Goal: Transaction & Acquisition: Purchase product/service

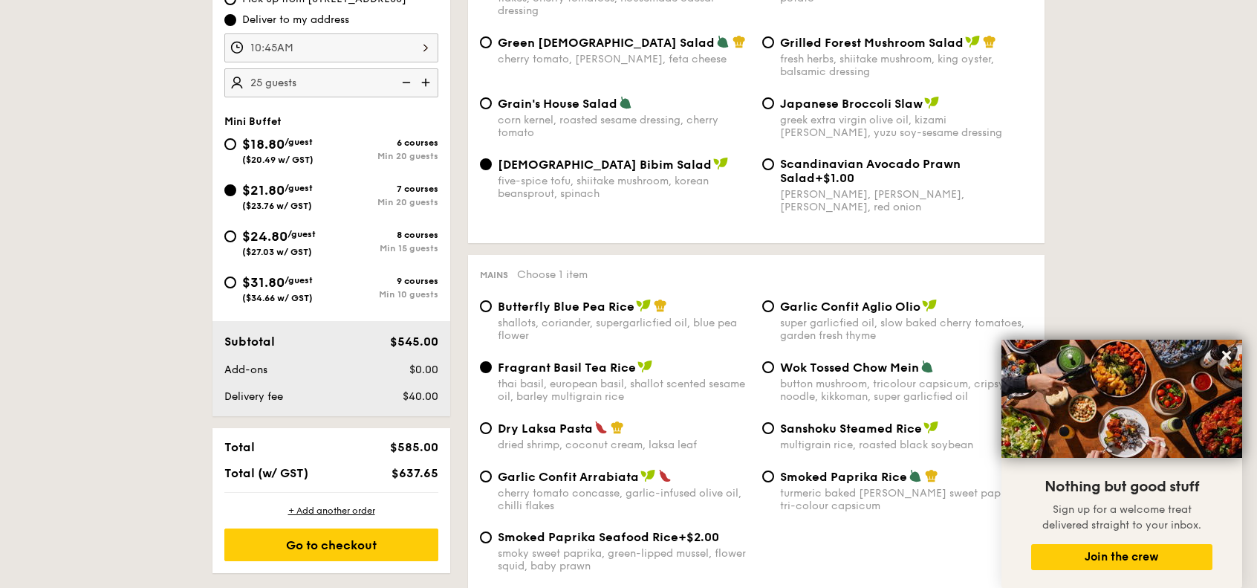
scroll to position [535, 0]
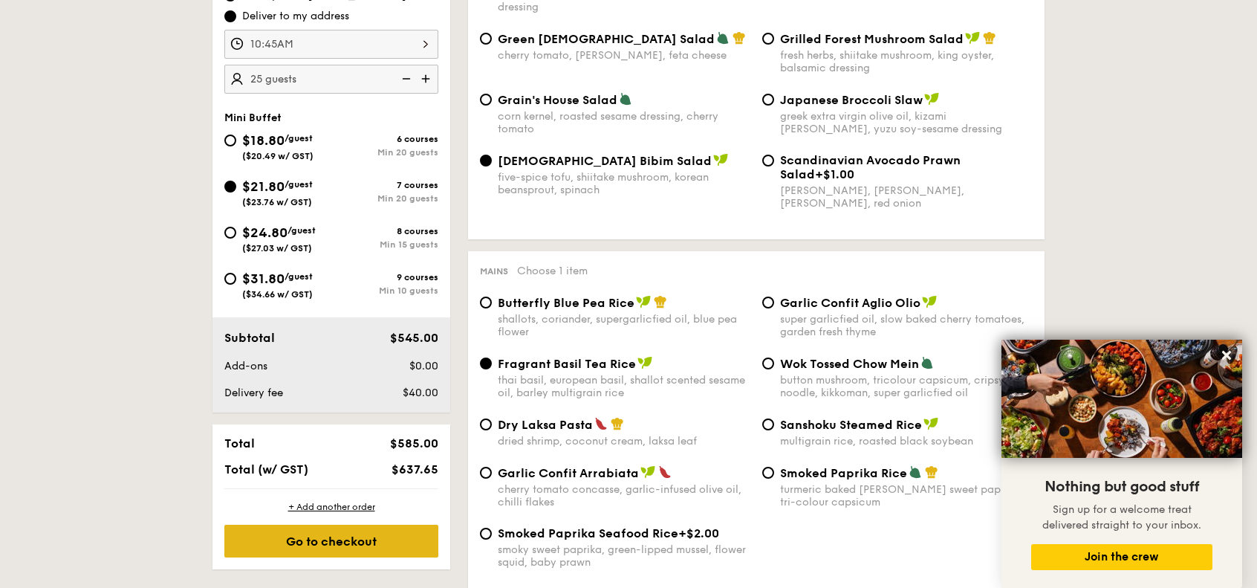
click at [334, 542] on div "Go to checkout" at bounding box center [331, 540] width 214 height 33
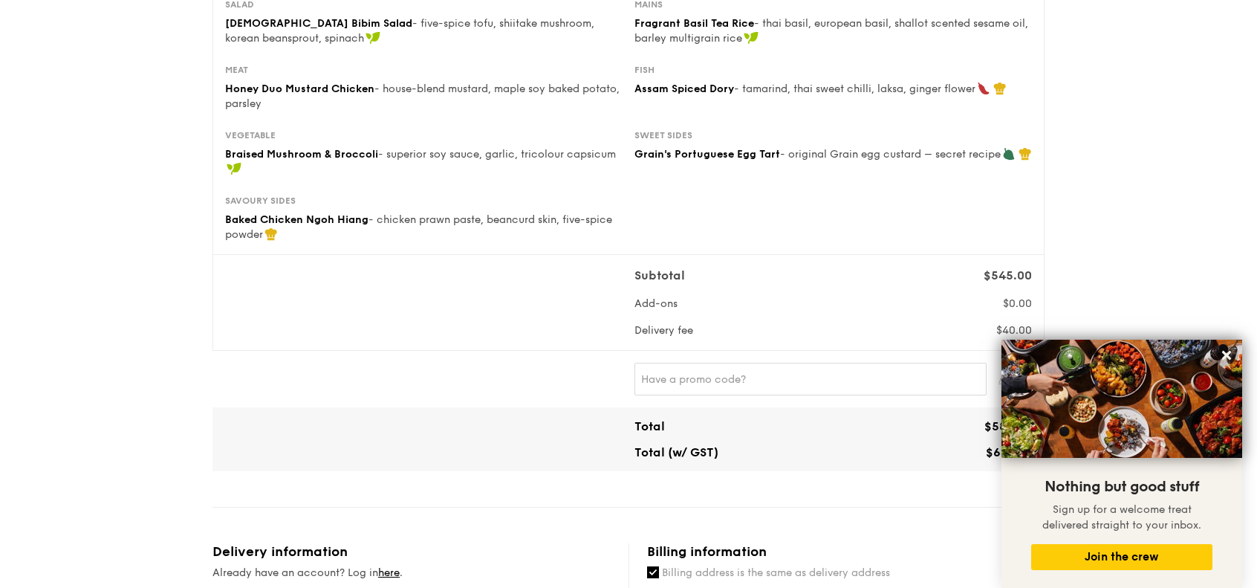
scroll to position [250, 0]
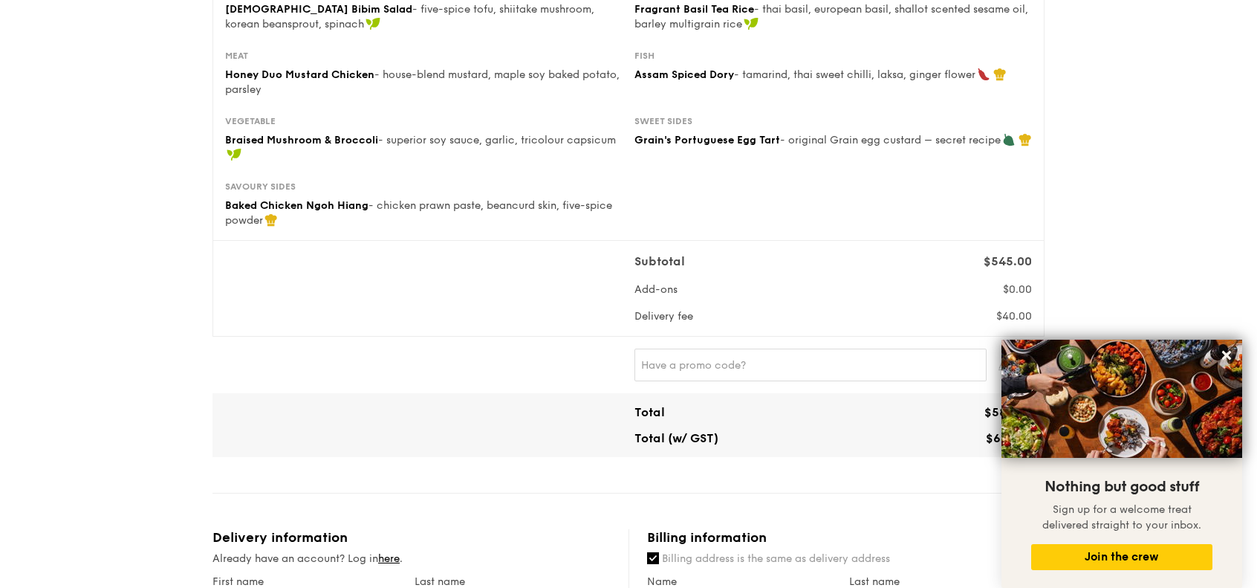
click at [729, 431] on div "Total (w/ GST)" at bounding box center [730, 438] width 205 height 14
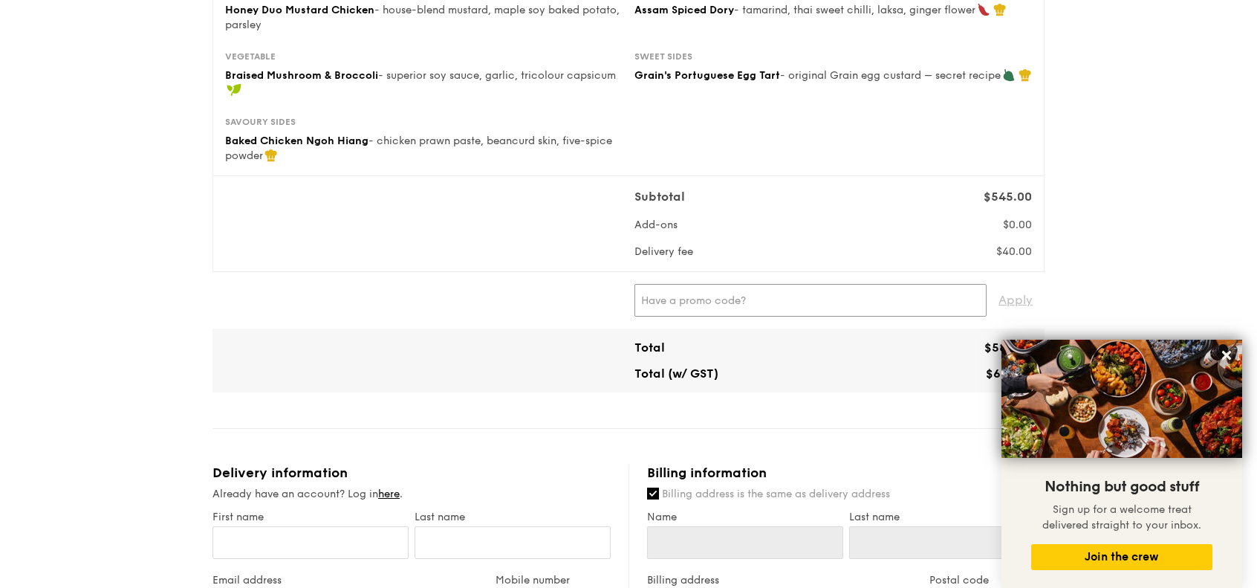
click at [745, 292] on input "text" at bounding box center [810, 300] width 352 height 33
type input "IREADGRAINADS"
click at [1027, 301] on span "Apply" at bounding box center [1015, 300] width 34 height 33
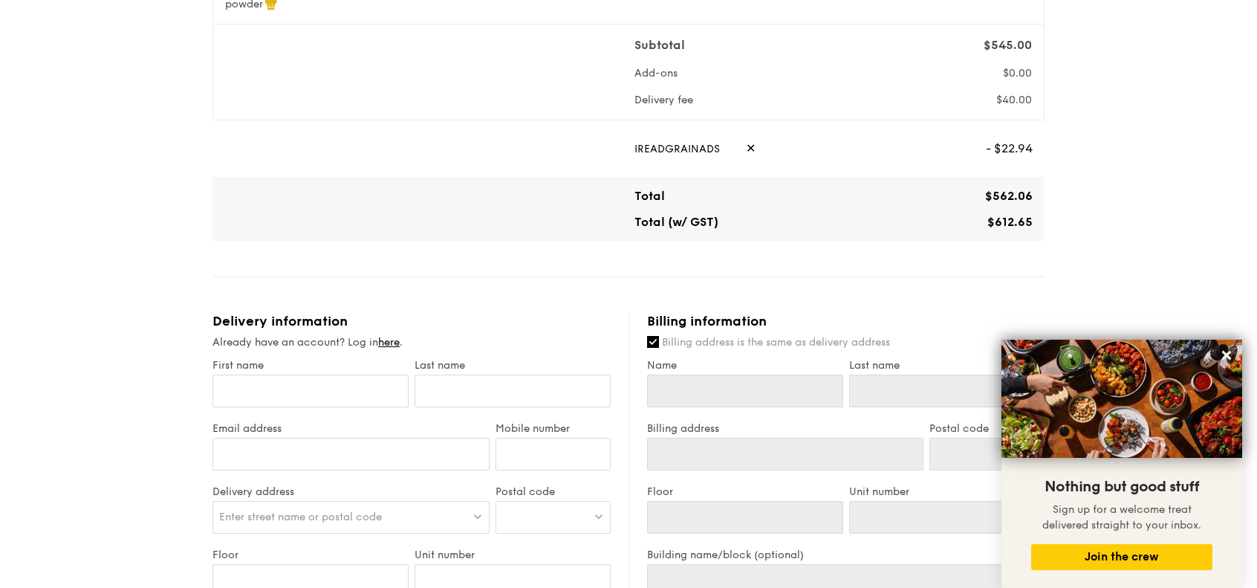
scroll to position [465, 0]
click at [746, 148] on span "✕" at bounding box center [751, 149] width 10 height 33
click at [724, 151] on input "text" at bounding box center [810, 149] width 352 height 33
click at [1006, 143] on span "Apply" at bounding box center [1015, 149] width 34 height 33
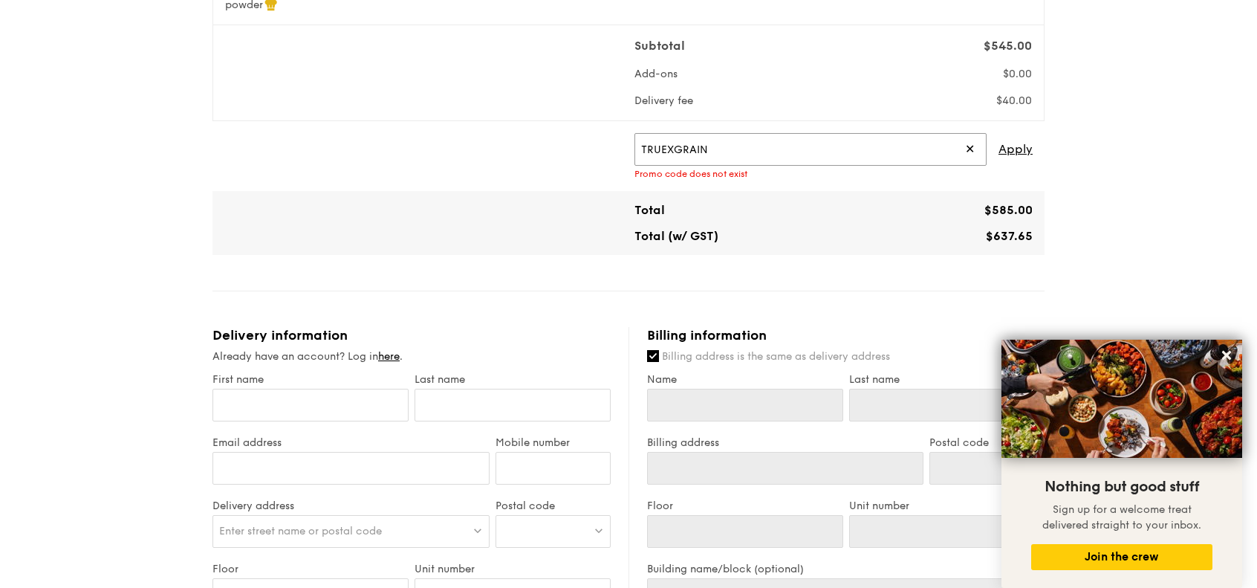
drag, startPoint x: 715, startPoint y: 154, endPoint x: 488, endPoint y: 126, distance: 228.3
click at [488, 126] on div "TRUEXGRAIN ✕ Apply Promo code does not exist" at bounding box center [628, 156] width 832 height 70
type input "DIVEXGRAIN"
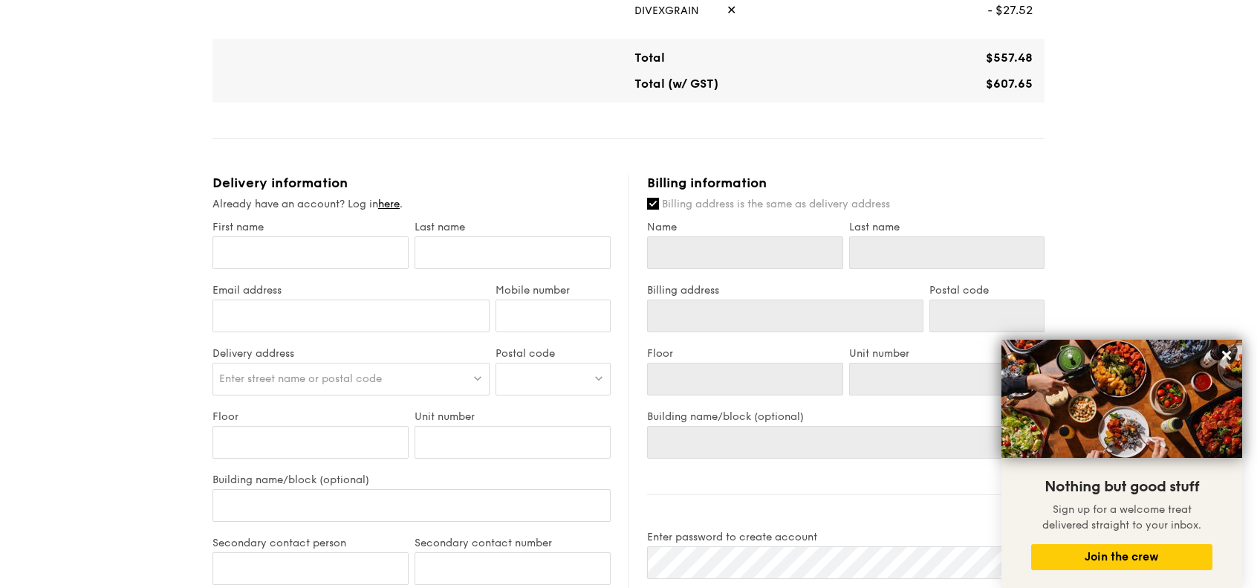
scroll to position [614, 0]
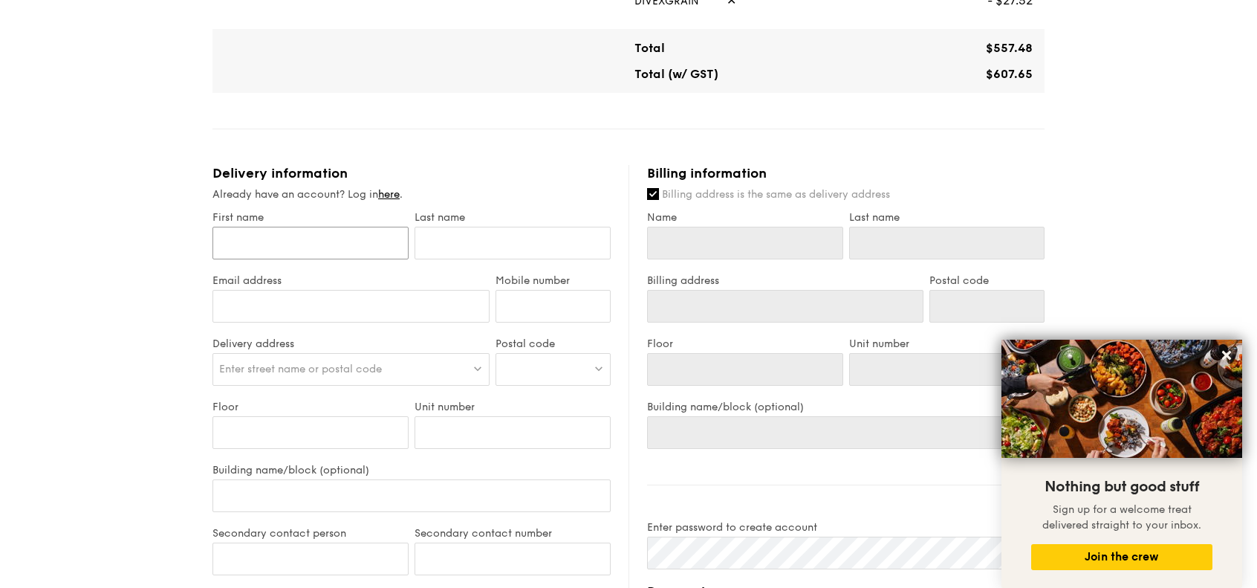
click at [263, 244] on input "First name" at bounding box center [310, 243] width 196 height 33
type input "Jiayong"
type input "[PERSON_NAME]"
type input "[EMAIL_ADDRESS][DOMAIN_NAME]"
type input "91893173"
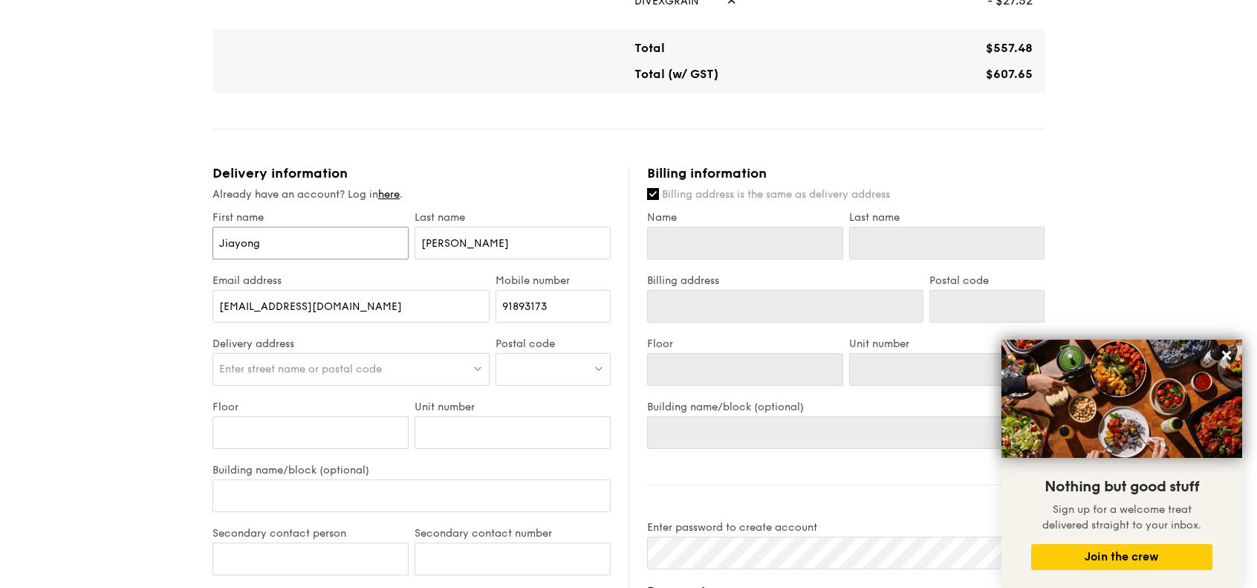
type input "Jiayong"
type input "[PERSON_NAME]"
click at [335, 378] on div "Enter street name or postal code" at bounding box center [350, 369] width 277 height 33
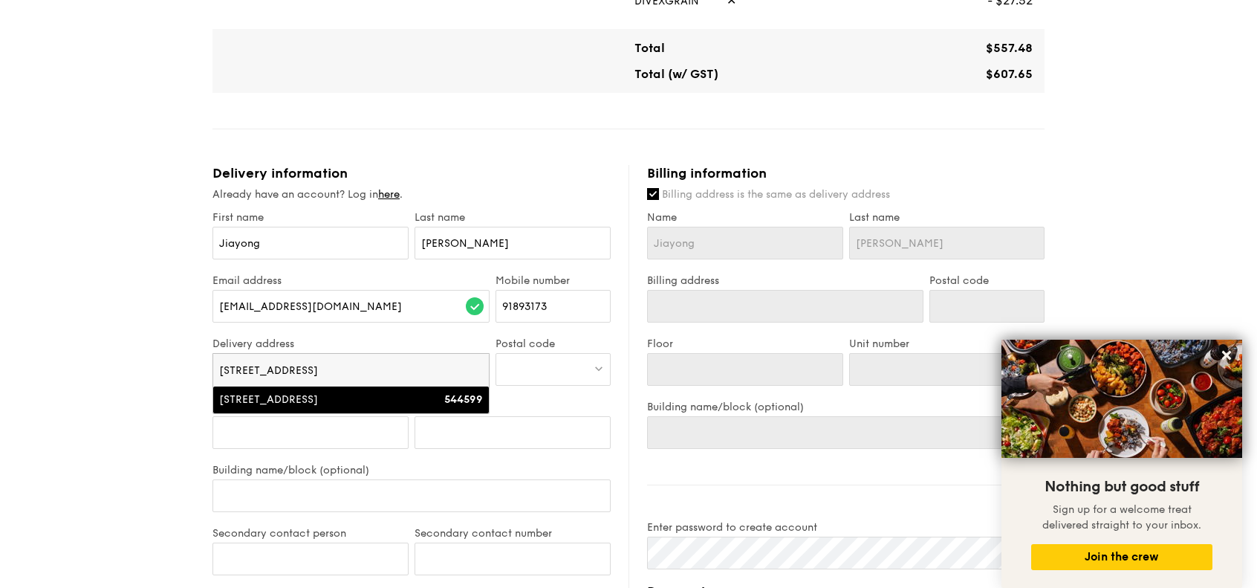
type input "[STREET_ADDRESS]"
click at [368, 396] on div "[STREET_ADDRESS]" at bounding box center [318, 399] width 198 height 15
type input "Ola, [STREET_ADDRESS]"
type input "544599"
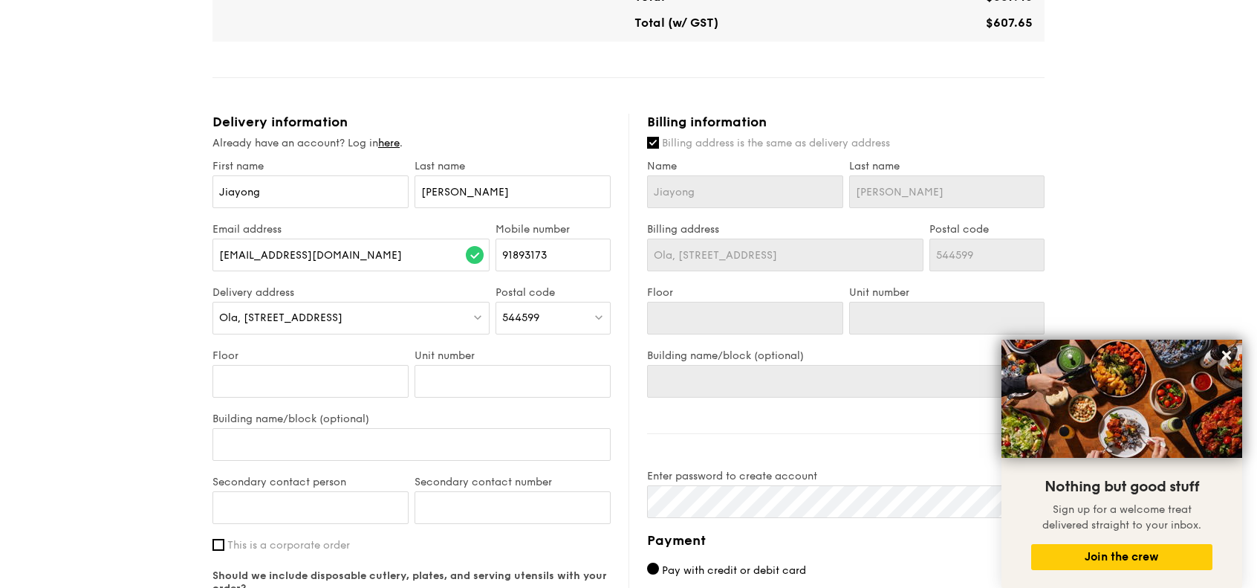
scroll to position [666, 0]
click at [331, 380] on input "Floor" at bounding box center [310, 380] width 196 height 33
type input "1"
type input "13"
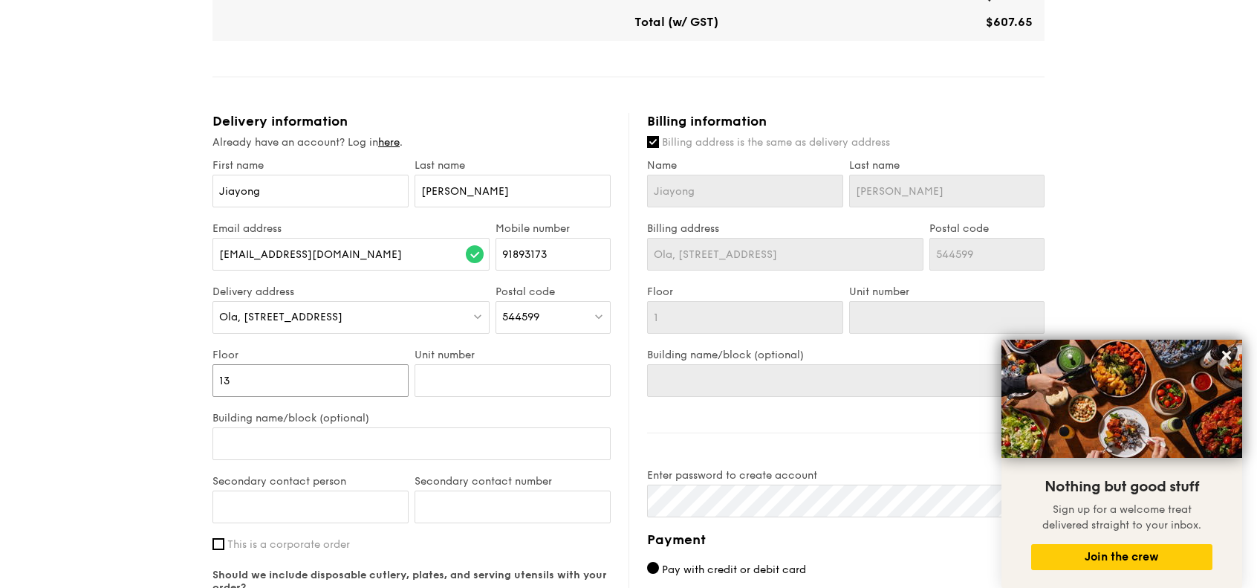
type input "13"
type input "0"
type input "04"
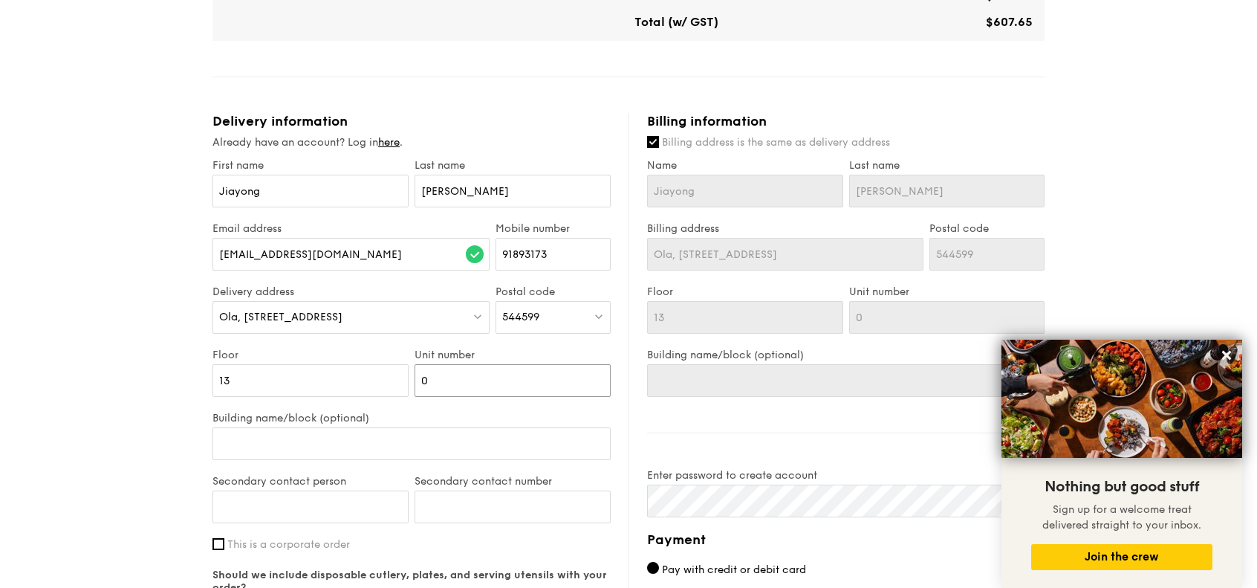
type input "04"
type input "Jiayi"
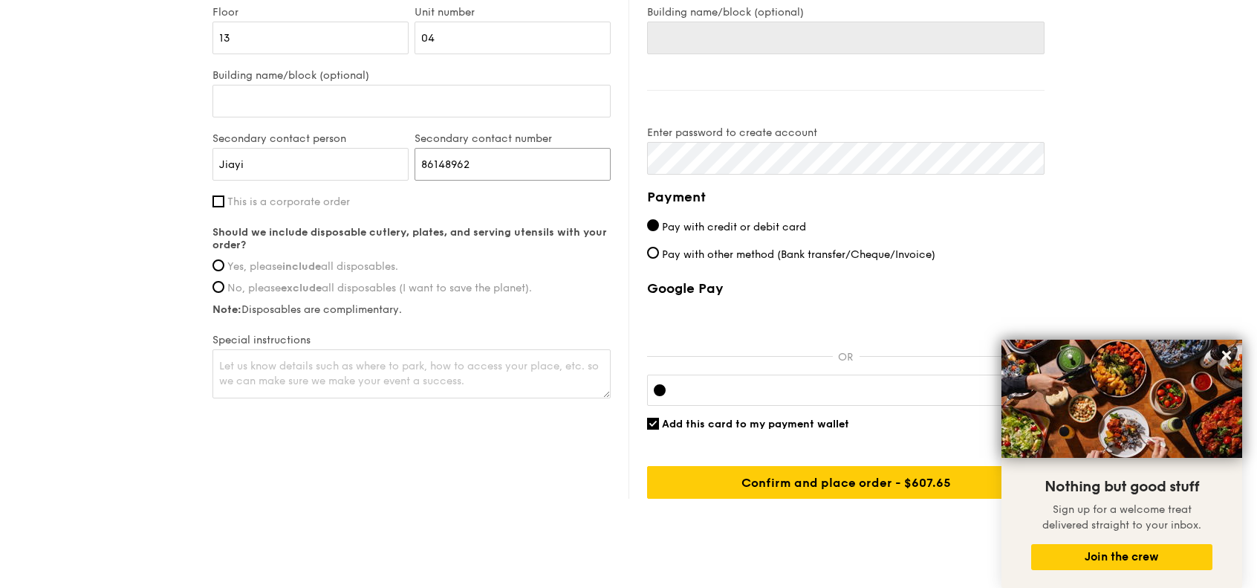
scroll to position [1009, 0]
type input "86148962"
click at [216, 265] on input "Yes, please include all disposables." at bounding box center [218, 265] width 12 height 12
radio input "true"
click at [416, 353] on textarea at bounding box center [411, 372] width 398 height 49
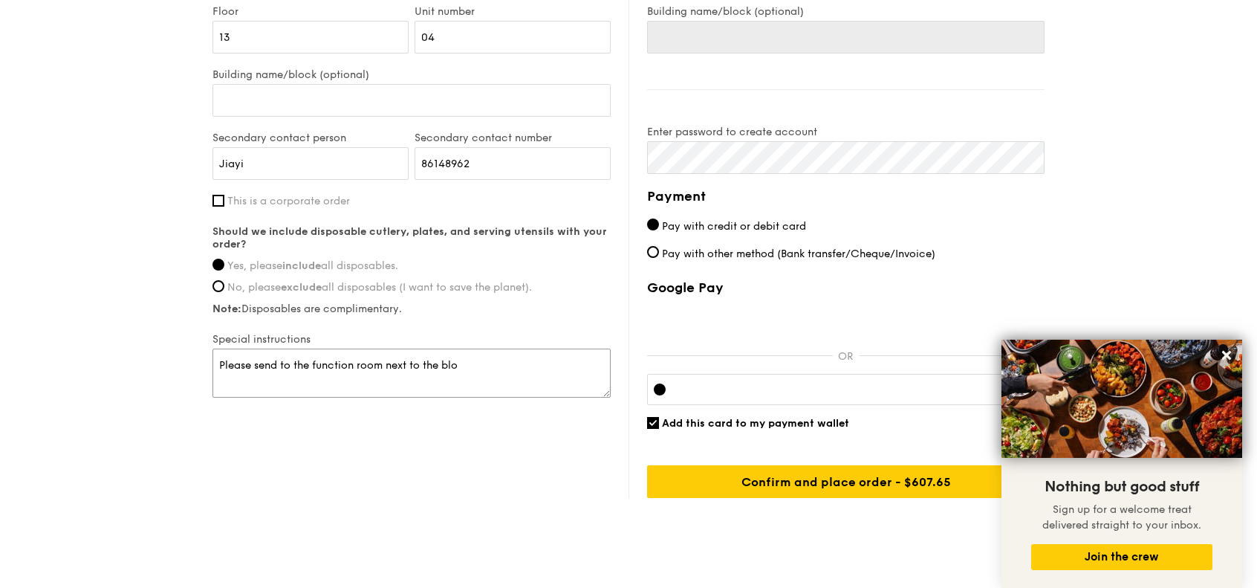
click at [475, 360] on textarea "Please send to the function room next to the blo" at bounding box center [411, 372] width 398 height 49
click at [388, 363] on textarea "Please send to the function room next to the block 70 entrance" at bounding box center [411, 372] width 398 height 49
drag, startPoint x: 559, startPoint y: 365, endPoint x: 383, endPoint y: 366, distance: 176.1
click at [383, 366] on textarea "Please send to the function room next to the block 70 entrance" at bounding box center [411, 372] width 398 height 49
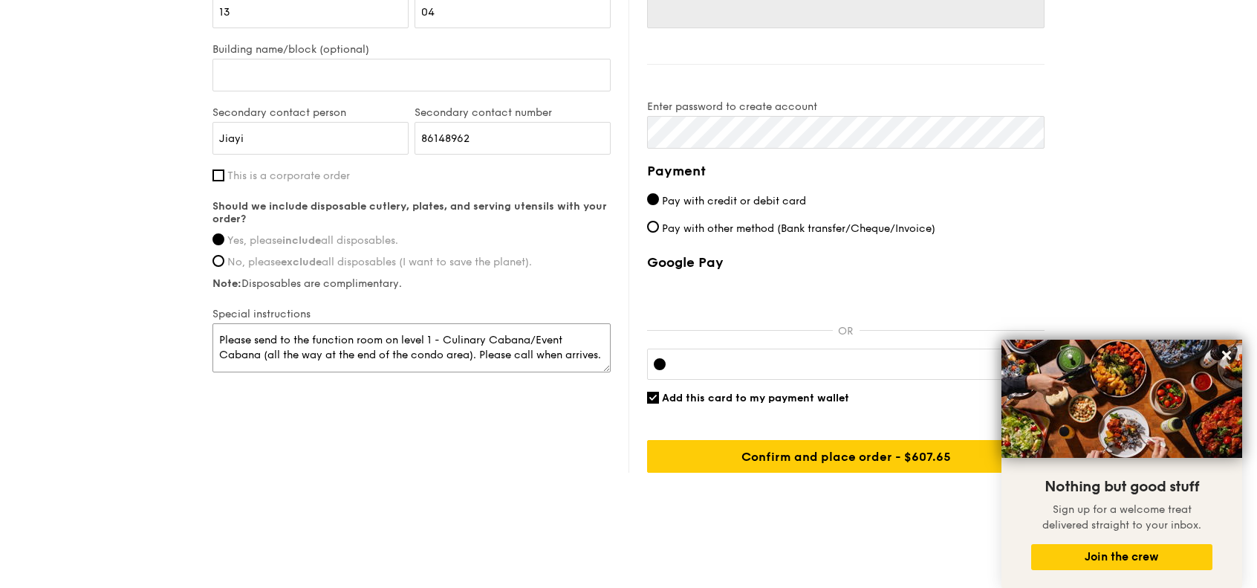
scroll to position [1034, 0]
type textarea "Please send to the function room on level 1 - Culinary Cabana/Event Cabana (all…"
click at [658, 398] on input "Add this card to my payment wallet" at bounding box center [653, 398] width 12 height 12
checkbox input "false"
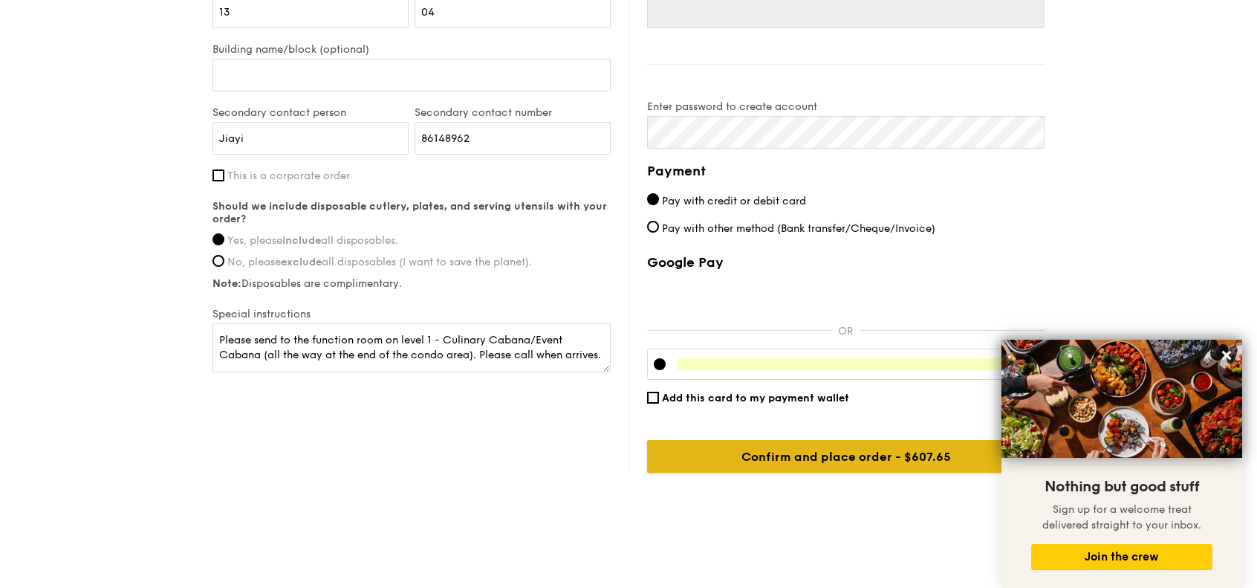
click at [842, 448] on input "Confirm and place order - $637.65" at bounding box center [845, 456] width 397 height 33
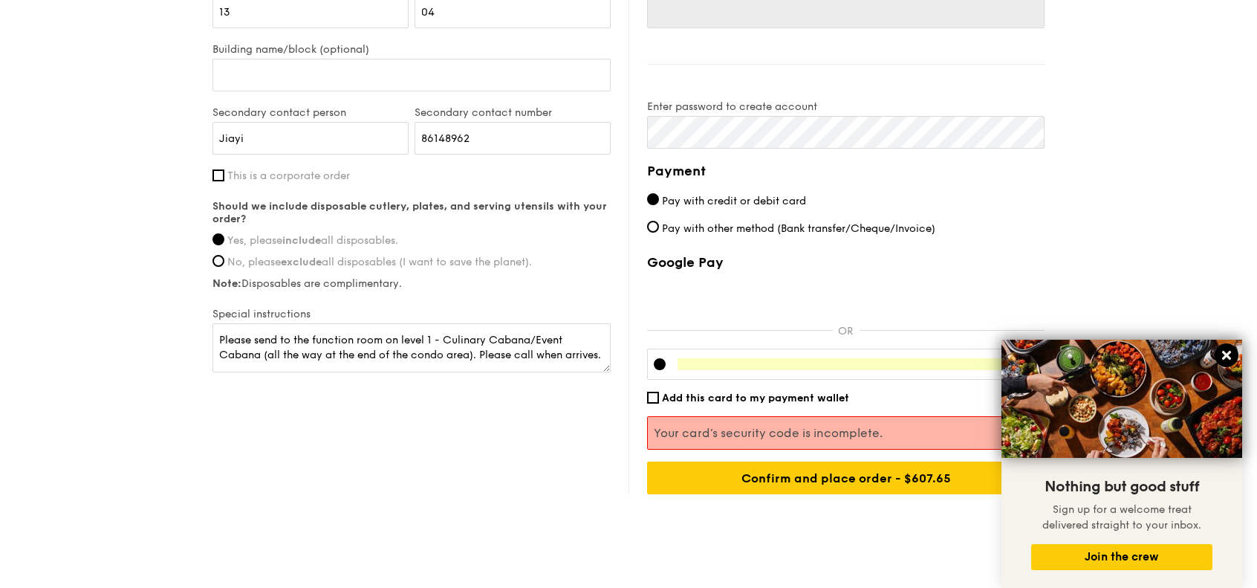
click at [1230, 357] on icon at bounding box center [1226, 354] width 13 height 13
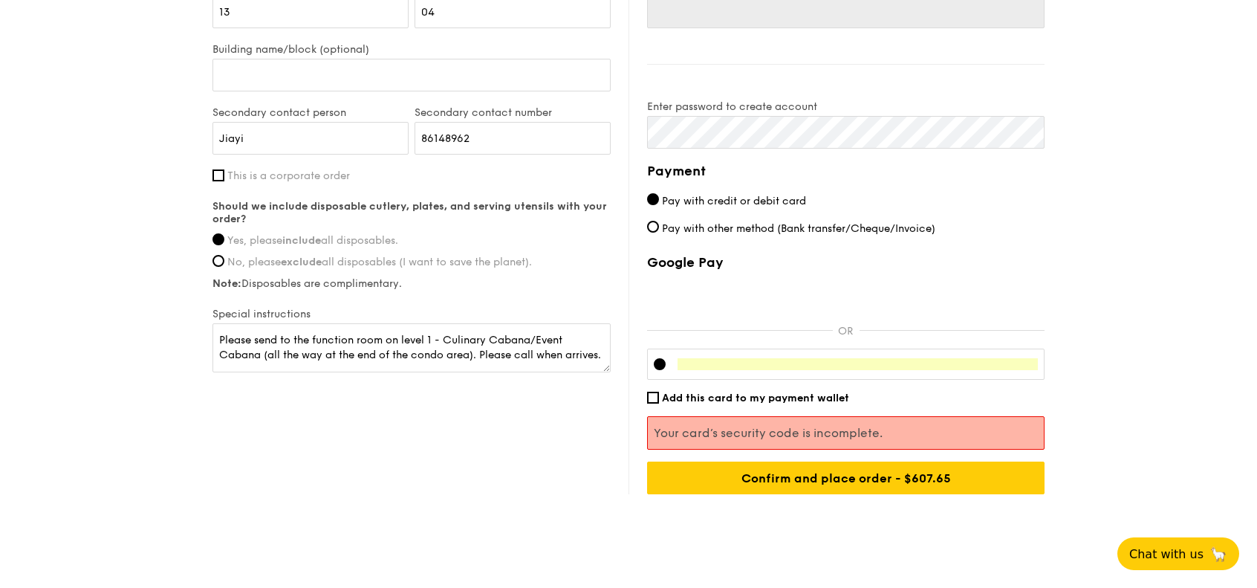
click at [1022, 367] on div at bounding box center [845, 363] width 397 height 31
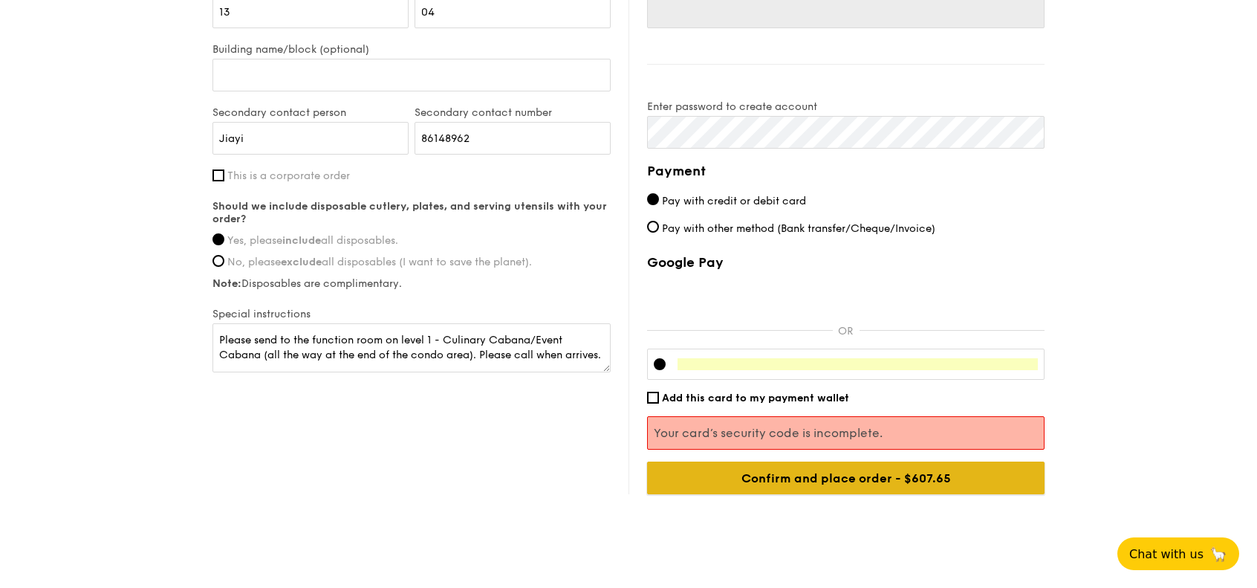
click at [847, 487] on input "Confirm and place order - $637.65" at bounding box center [845, 477] width 397 height 33
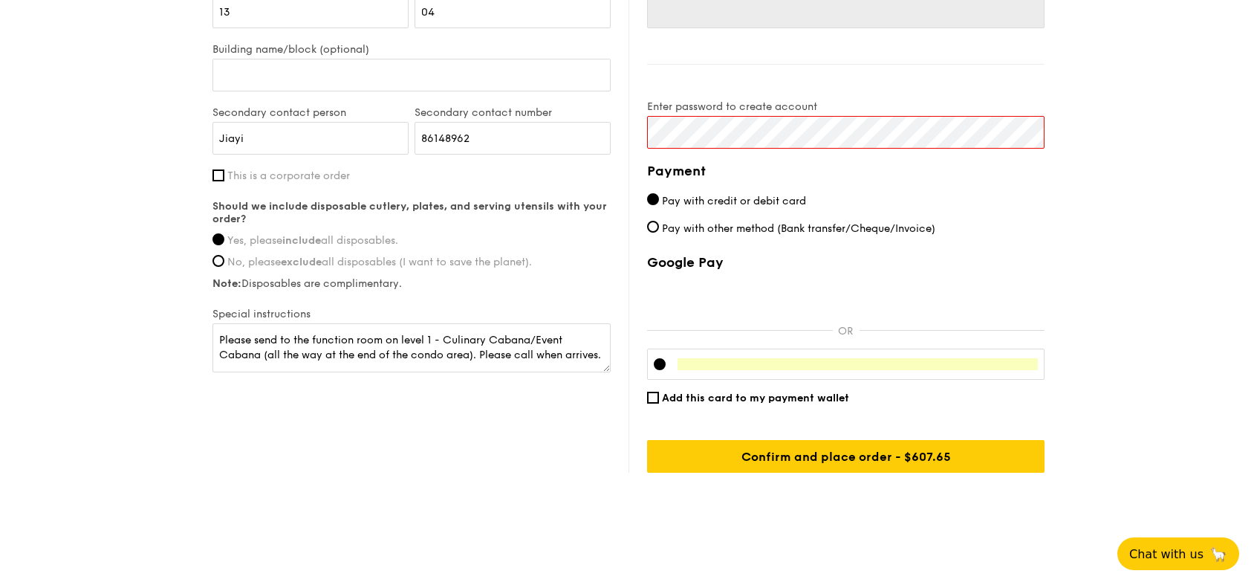
click at [608, 124] on div "Delivery information Already have an account? Log in here . First name [PERSON_…" at bounding box center [628, 108] width 832 height 728
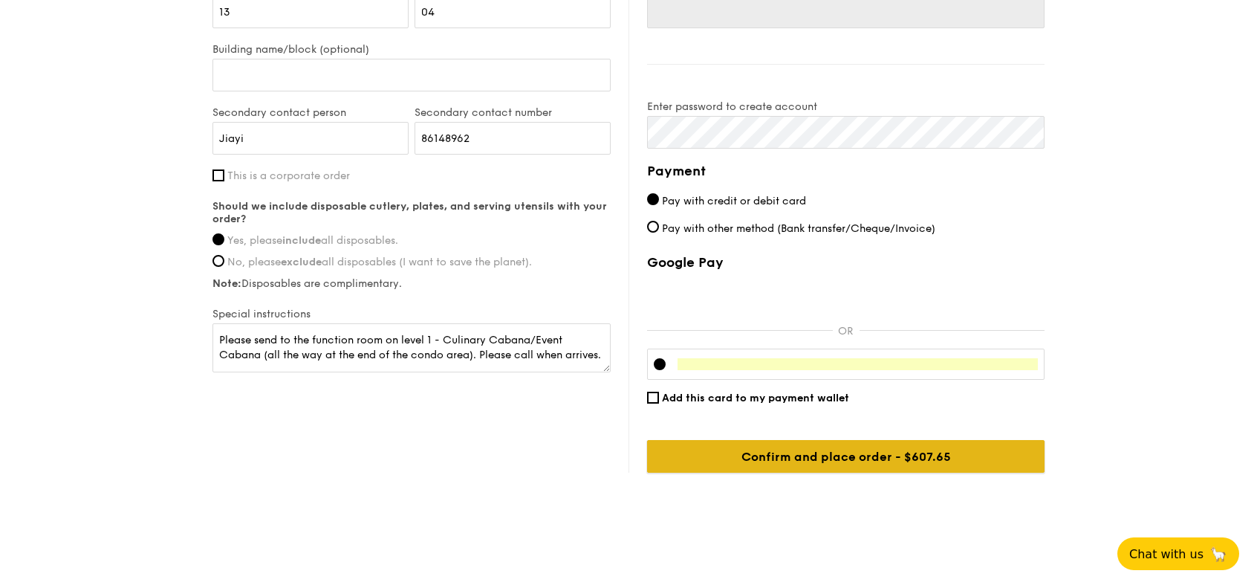
click at [883, 467] on input "Confirm and place order - $637.65" at bounding box center [845, 456] width 397 height 33
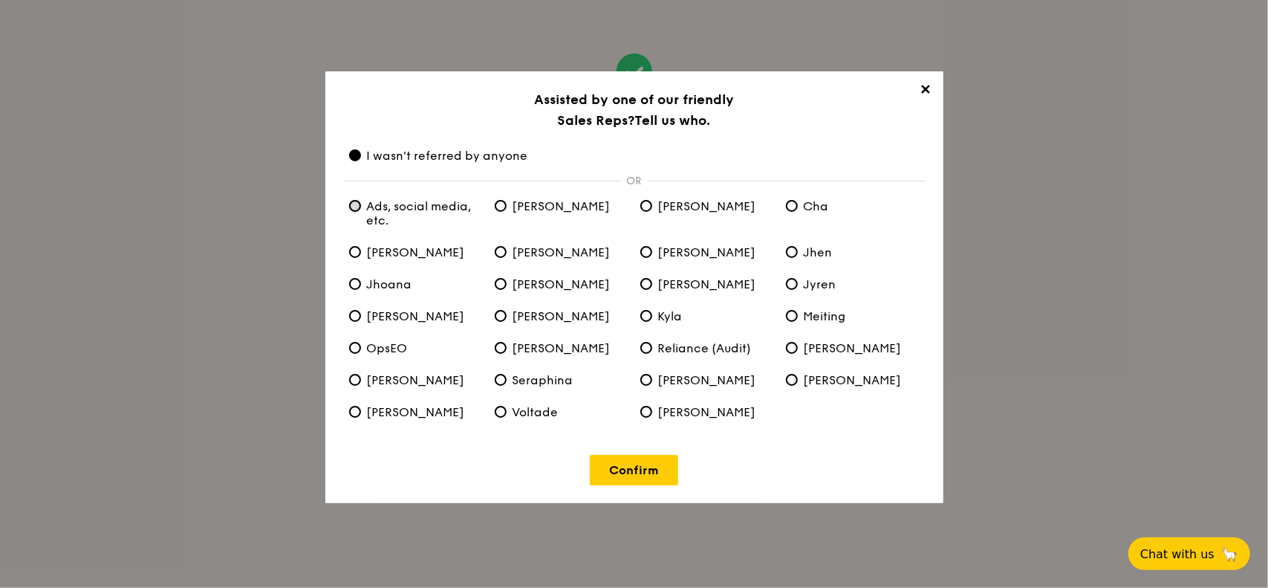
click at [358, 204] on etc\ "Ads, social media, etc." at bounding box center [355, 206] width 12 height 12
radio etc\ "true"
radio anyone "false"
click at [624, 472] on link "Confirm" at bounding box center [634, 470] width 88 height 30
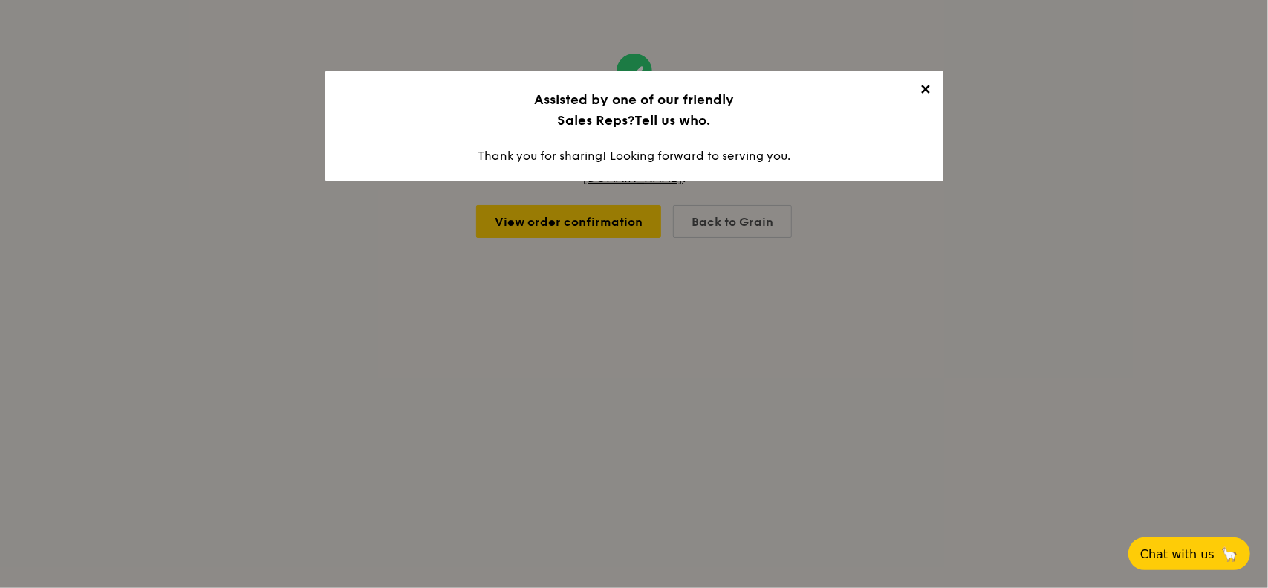
click at [924, 84] on span "✕" at bounding box center [925, 92] width 21 height 21
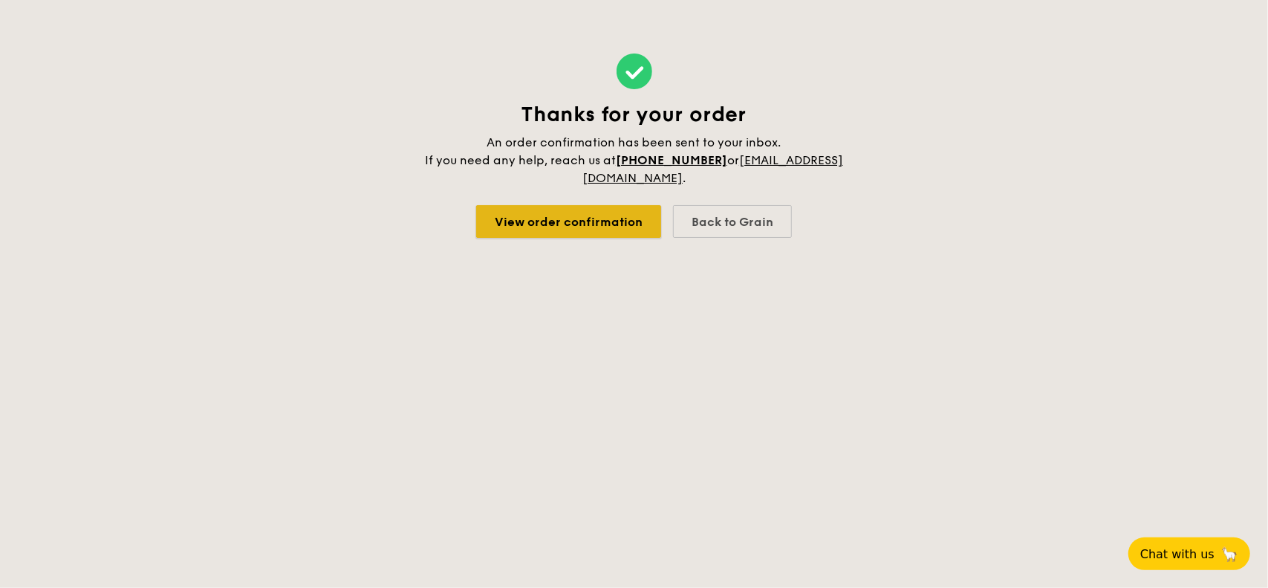
click at [538, 229] on link "View order confirmation" at bounding box center [568, 221] width 185 height 33
click at [508, 221] on link "View order confirmation" at bounding box center [568, 221] width 185 height 33
